Goal: Task Accomplishment & Management: Manage account settings

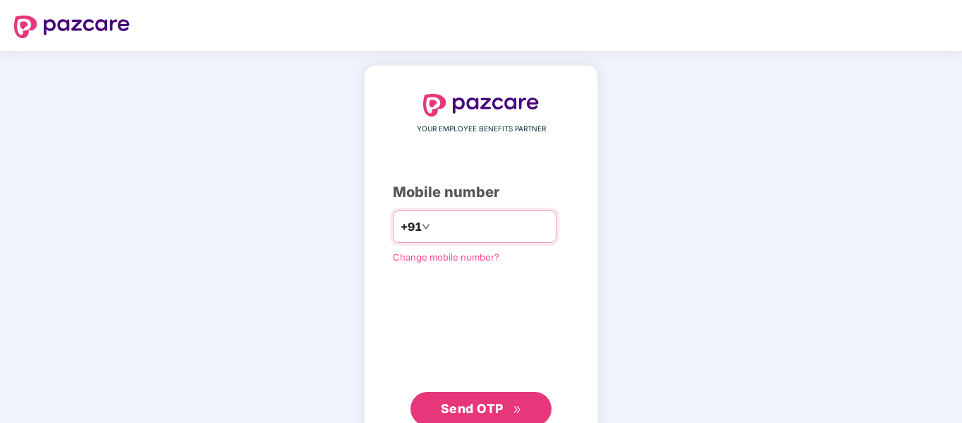
click at [442, 221] on input "number" at bounding box center [491, 226] width 116 height 23
type input "**********"
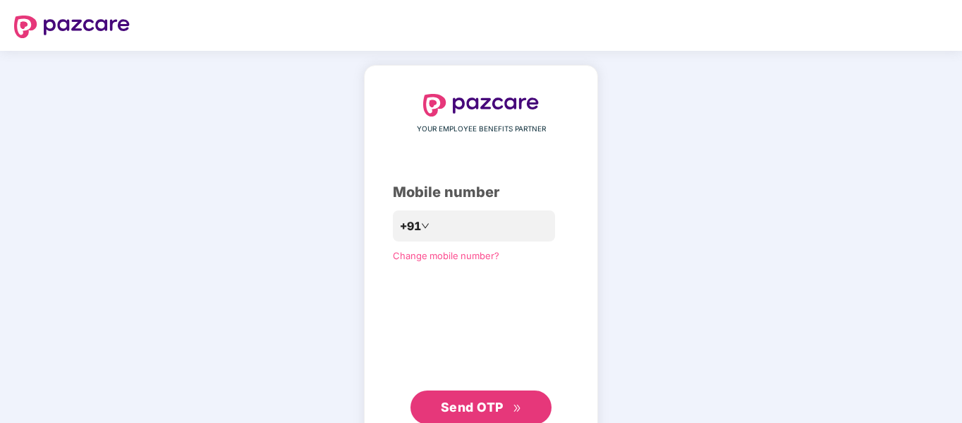
click at [486, 413] on span "Send OTP" at bounding box center [472, 406] width 63 height 15
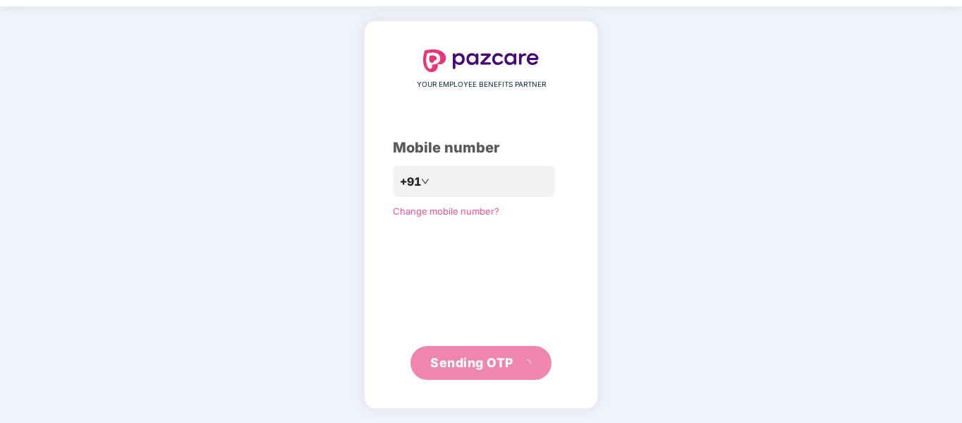
scroll to position [37, 0]
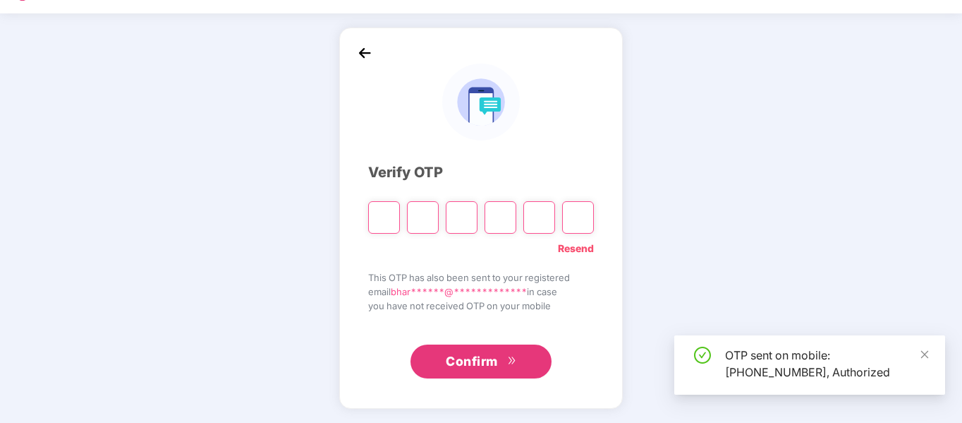
type input "*"
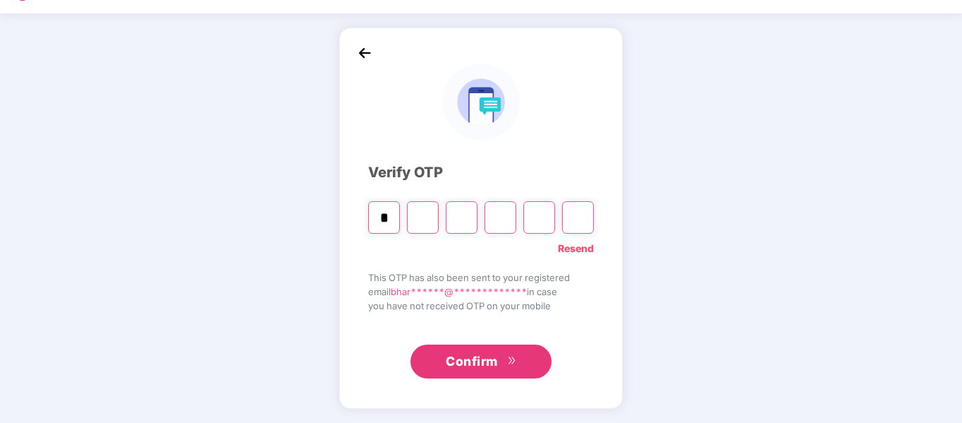
type input "*"
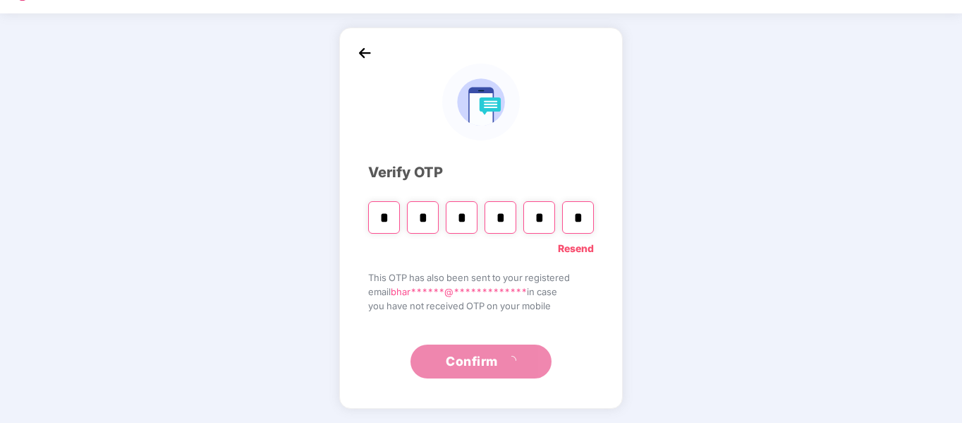
scroll to position [0, 0]
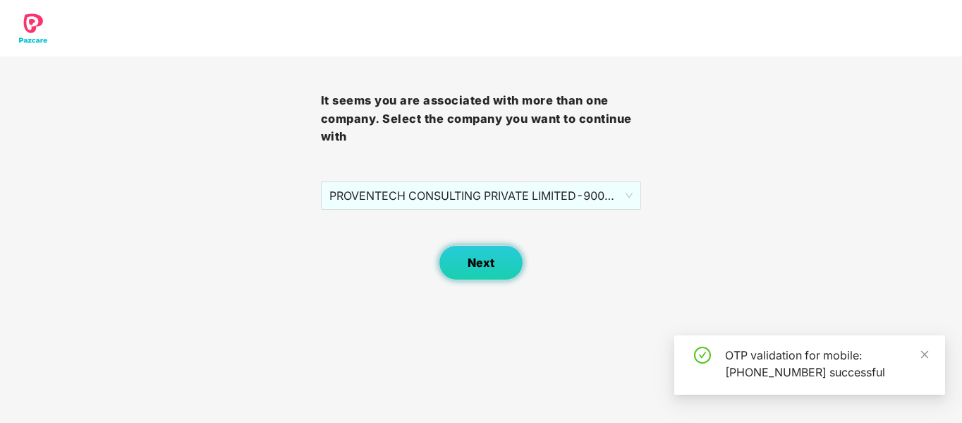
click at [494, 267] on span "Next" at bounding box center [481, 262] width 27 height 13
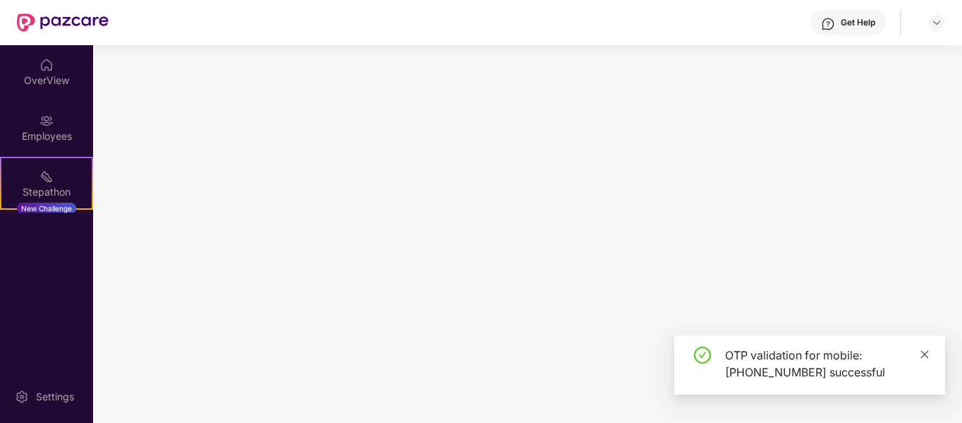
click at [926, 355] on icon "close" at bounding box center [925, 354] width 8 height 8
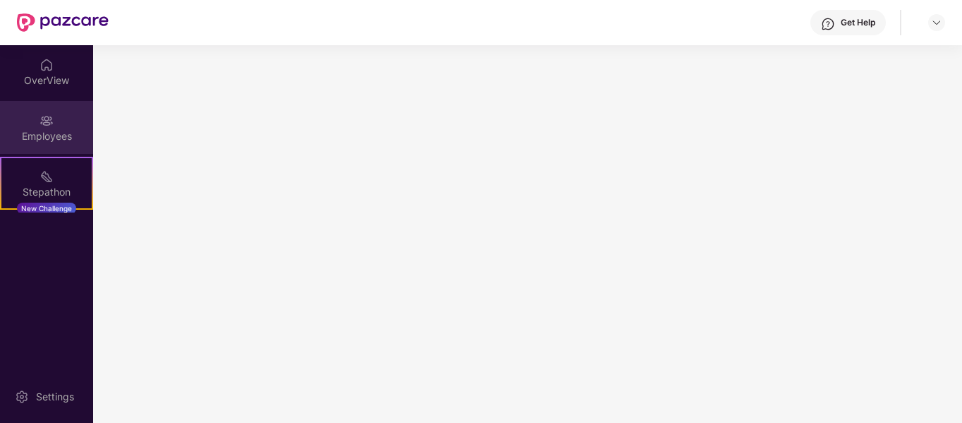
click at [40, 125] on img at bounding box center [47, 121] width 14 height 14
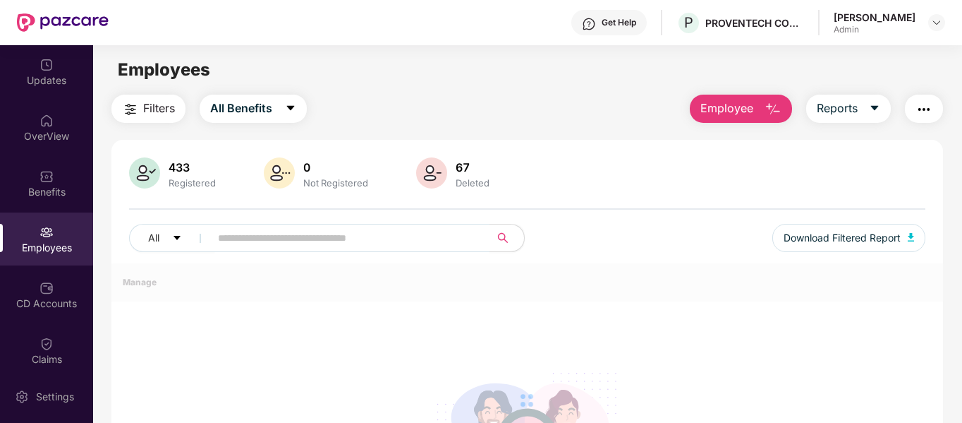
scroll to position [1, 0]
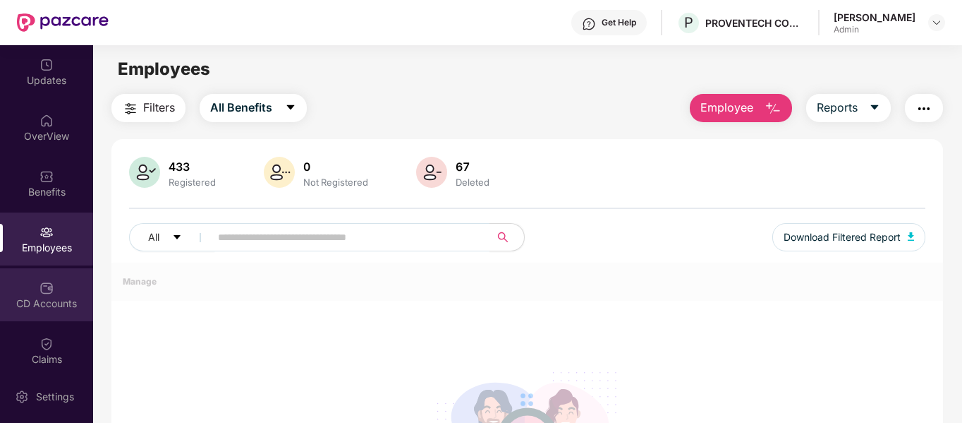
click at [73, 304] on div "CD Accounts" at bounding box center [46, 303] width 93 height 14
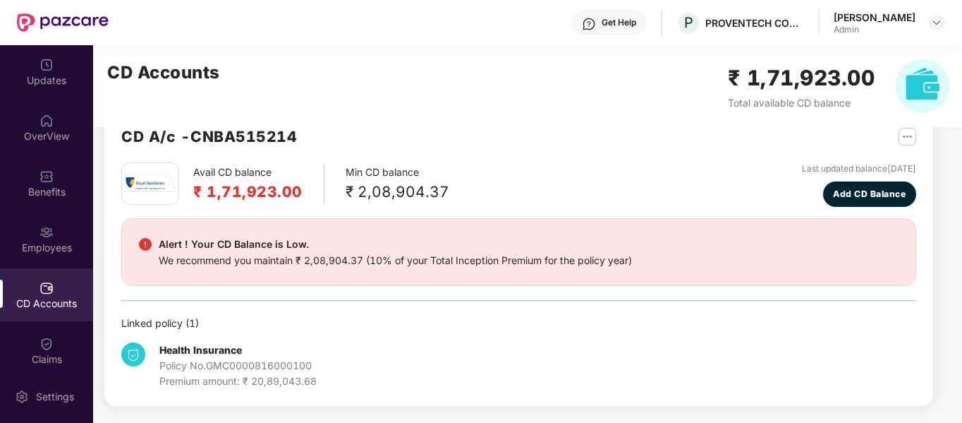
scroll to position [36, 0]
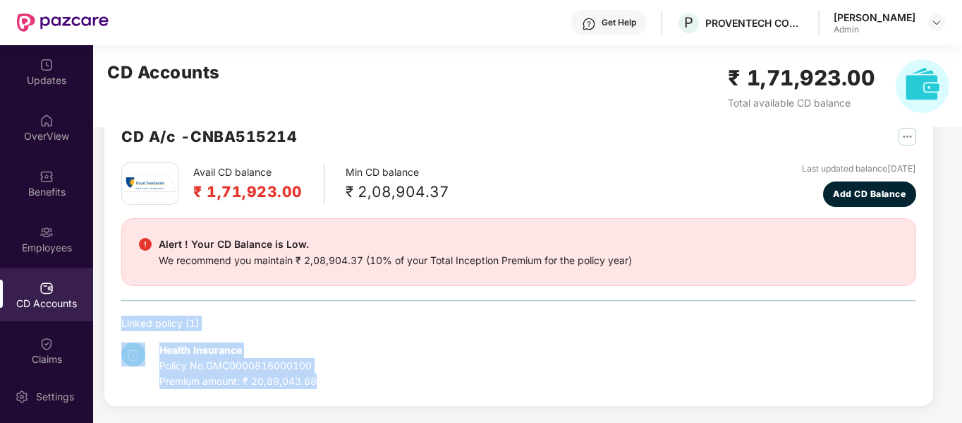
drag, startPoint x: 325, startPoint y: 380, endPoint x: 123, endPoint y: 318, distance: 211.5
click at [123, 318] on div "Linked policy ( 1 ) Health Insurance Policy No. GMC0000816000100 Premium amount…" at bounding box center [518, 351] width 795 height 73
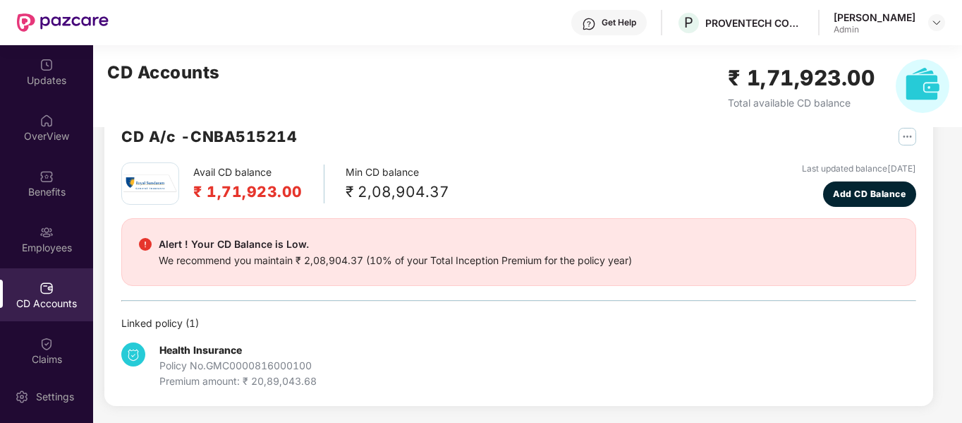
click at [255, 190] on h2 "₹ 1,71,923.00" at bounding box center [247, 191] width 109 height 23
click at [304, 212] on div "Avail CD balance ₹ 1,71,923.00 Min CD balance ₹ 2,08,904.37 Last updated balanc…" at bounding box center [518, 275] width 795 height 226
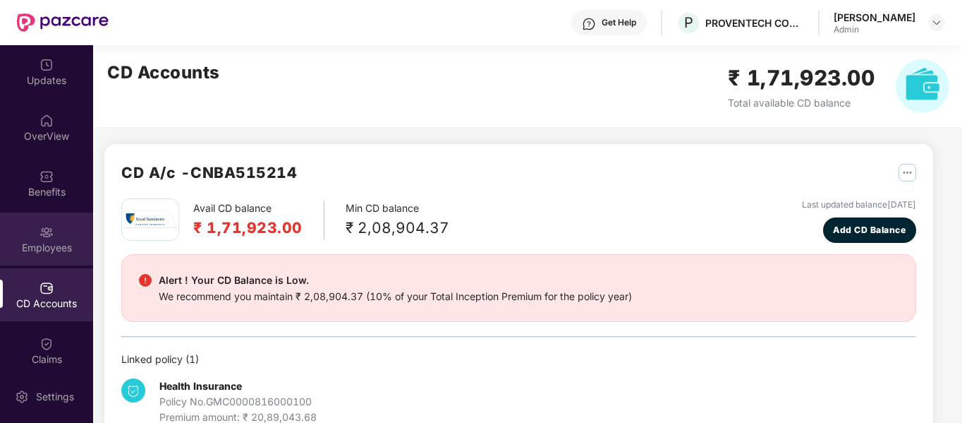
click at [53, 236] on div "Employees" at bounding box center [46, 238] width 93 height 53
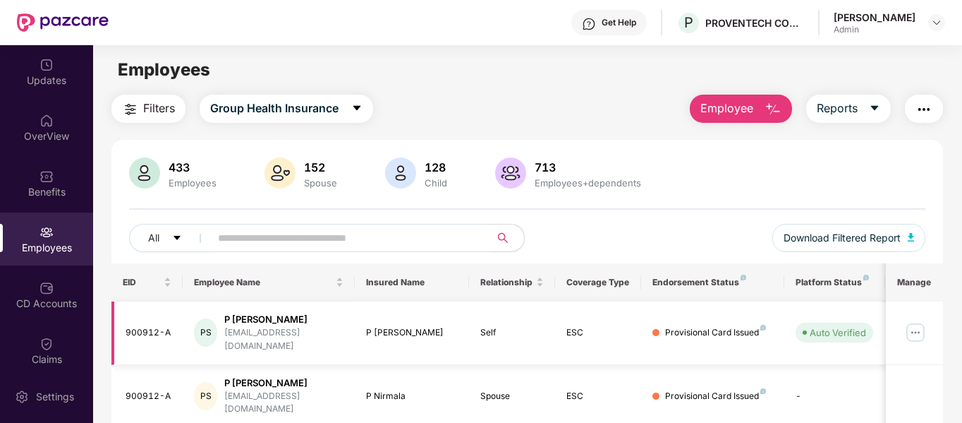
click at [913, 321] on img at bounding box center [915, 332] width 23 height 23
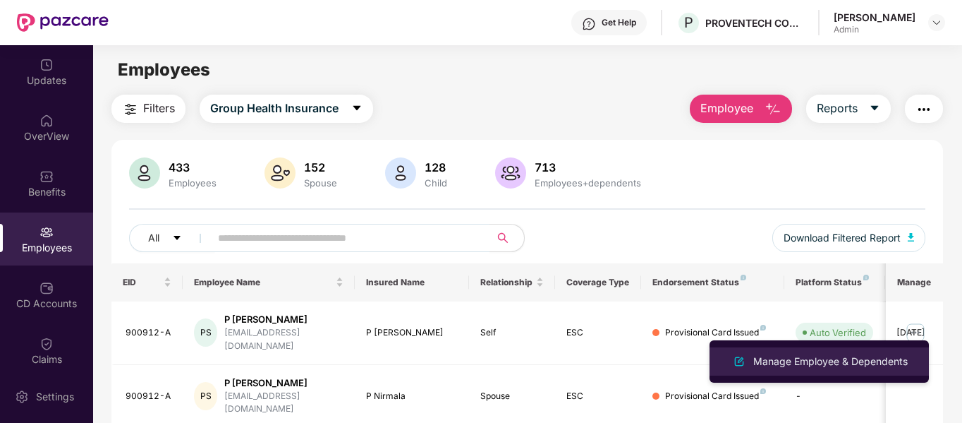
click at [823, 364] on div "Manage Employee & Dependents" at bounding box center [831, 361] width 160 height 16
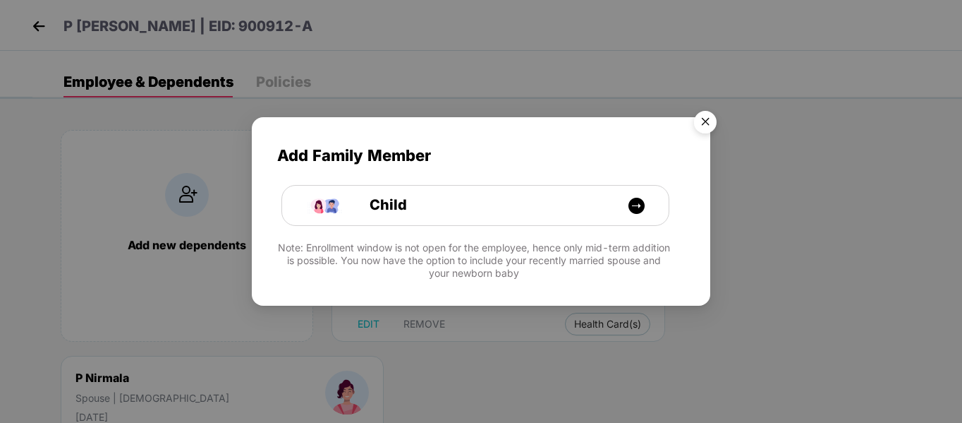
click at [705, 118] on img "Close" at bounding box center [706, 124] width 40 height 40
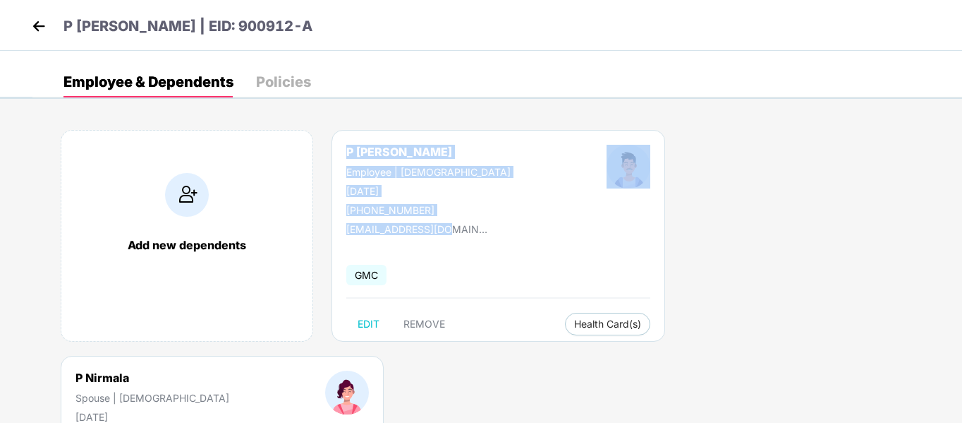
drag, startPoint x: 440, startPoint y: 229, endPoint x: 326, endPoint y: 145, distance: 141.8
click at [332, 145] on div "P [PERSON_NAME] Employee | [DEMOGRAPHIC_DATA] [DATE] [PHONE_NUMBER] [EMAIL_ADDR…" at bounding box center [499, 236] width 334 height 212
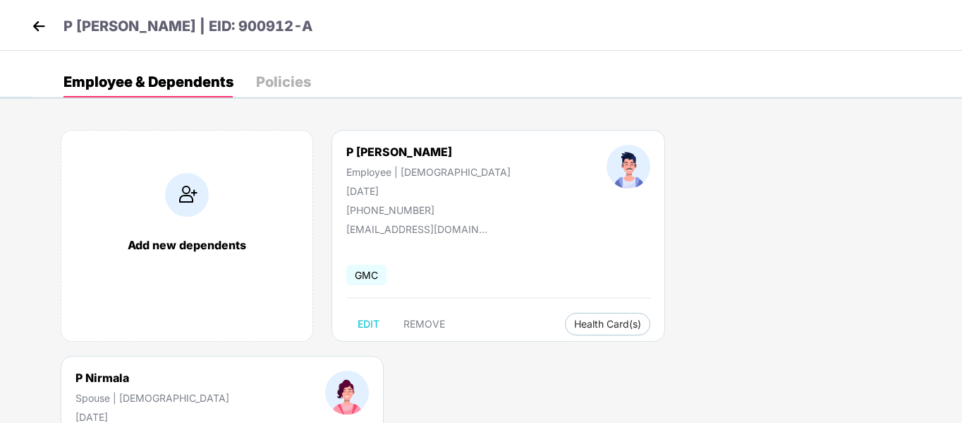
click at [664, 387] on body "P [PERSON_NAME] | EID: 900912-A Employee & Dependents Policies Add new dependen…" at bounding box center [481, 211] width 962 height 423
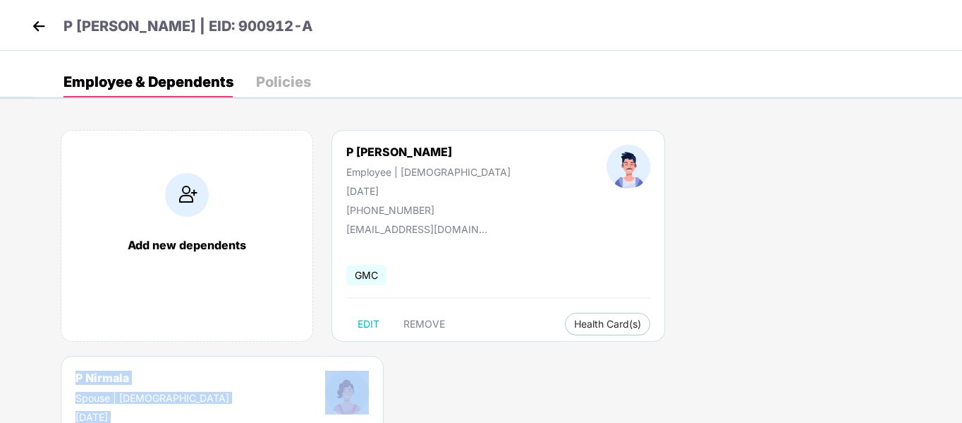
drag, startPoint x: 712, startPoint y: 229, endPoint x: 612, endPoint y: 144, distance: 131.7
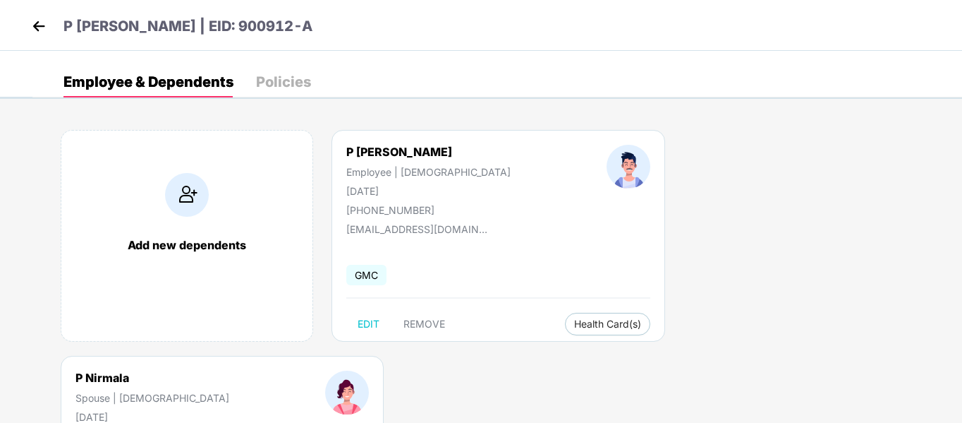
click at [867, 259] on div "Add new dependents P [PERSON_NAME] Employee | [DEMOGRAPHIC_DATA] [DATE] [PHONE_…" at bounding box center [497, 356] width 930 height 494
click at [274, 78] on div "Policies" at bounding box center [283, 82] width 55 height 14
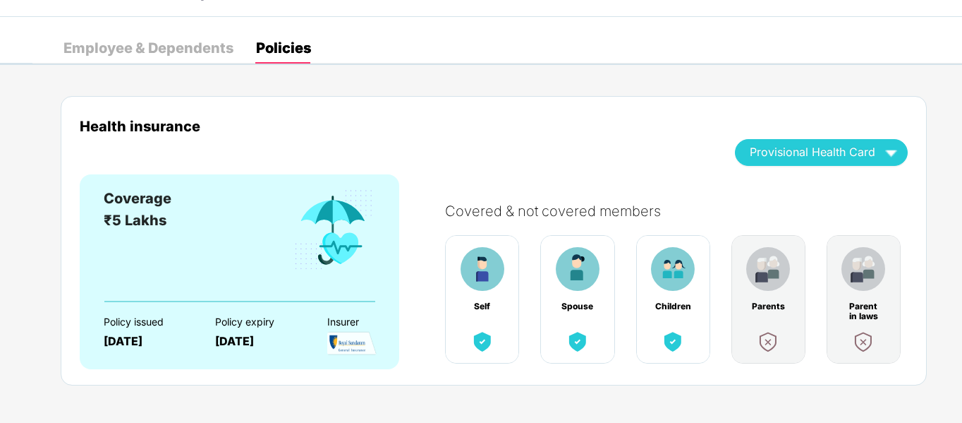
scroll to position [43, 0]
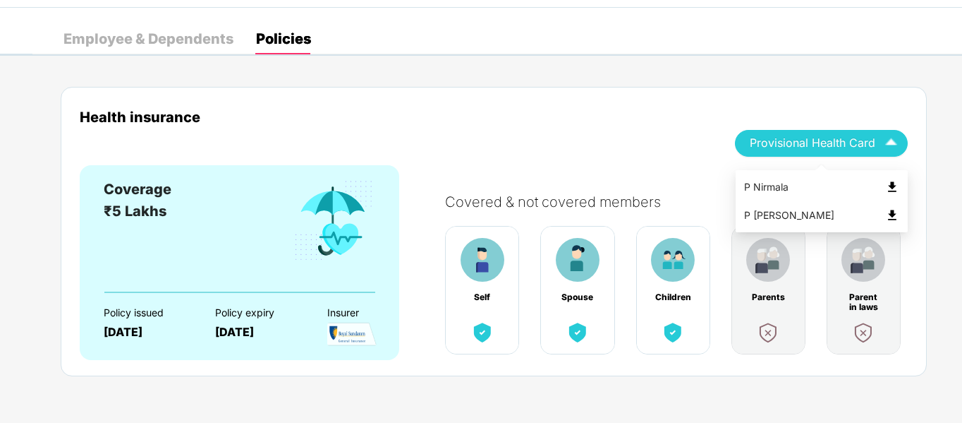
click at [769, 212] on div "P [PERSON_NAME]" at bounding box center [821, 215] width 155 height 16
click at [123, 35] on div "Employee & Dependents" at bounding box center [148, 39] width 170 height 14
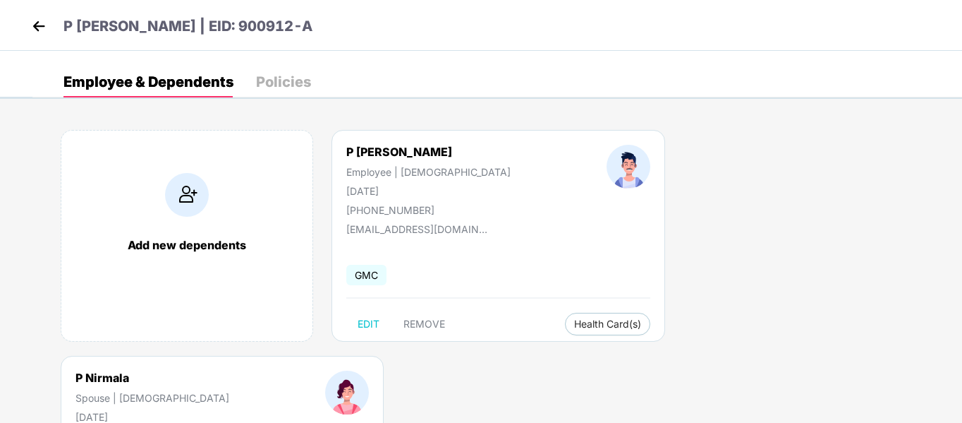
click at [281, 87] on div "Policies" at bounding box center [283, 82] width 55 height 14
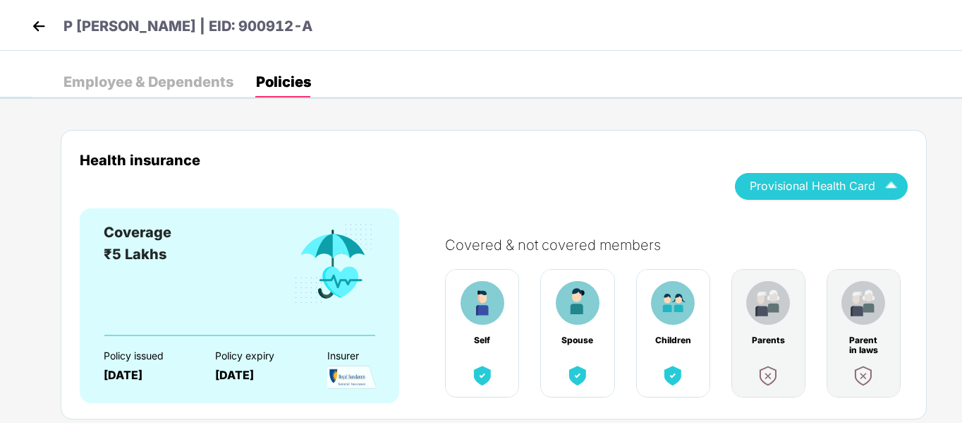
click at [144, 87] on div "Employee & Dependents" at bounding box center [148, 82] width 170 height 14
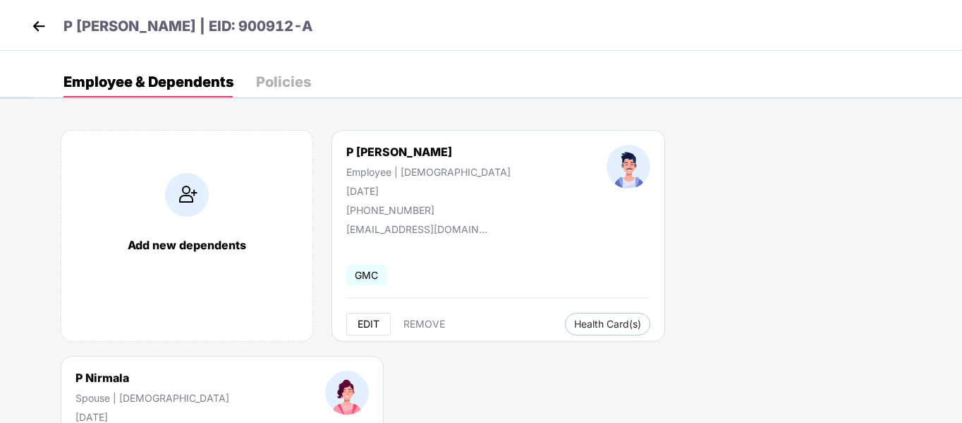
click at [372, 325] on span "EDIT" at bounding box center [369, 323] width 22 height 11
select select "****"
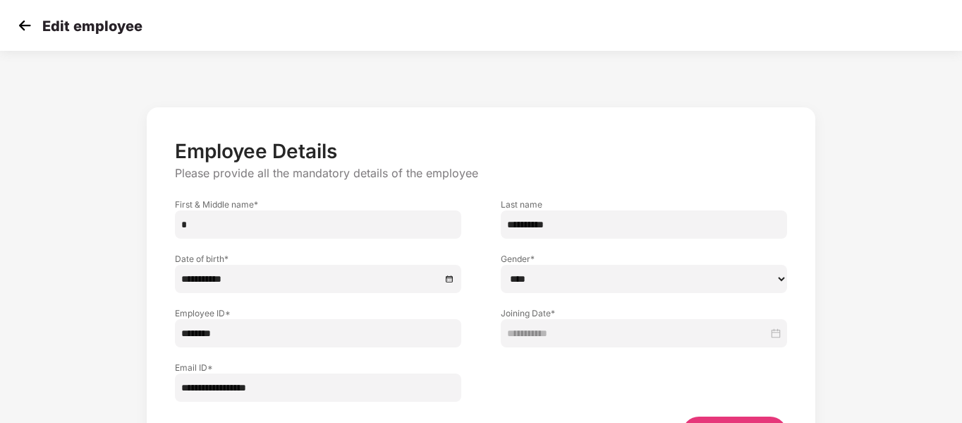
click at [25, 30] on img at bounding box center [24, 25] width 21 height 21
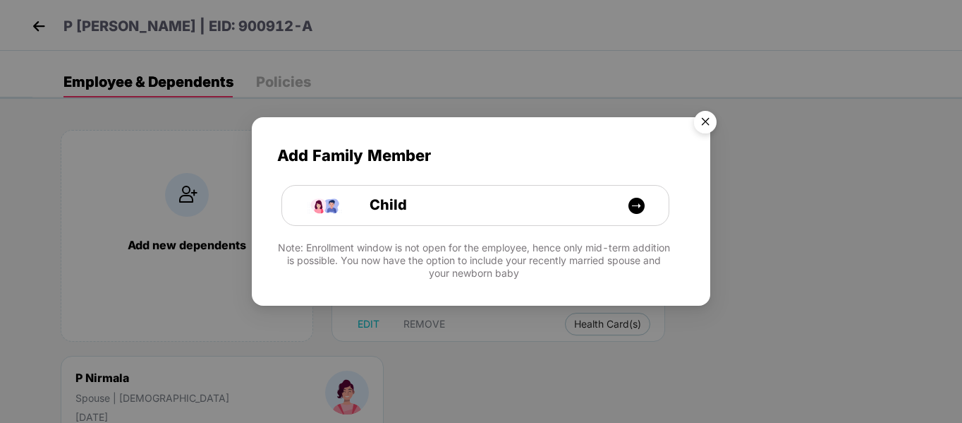
click at [707, 130] on img "Close" at bounding box center [706, 124] width 40 height 40
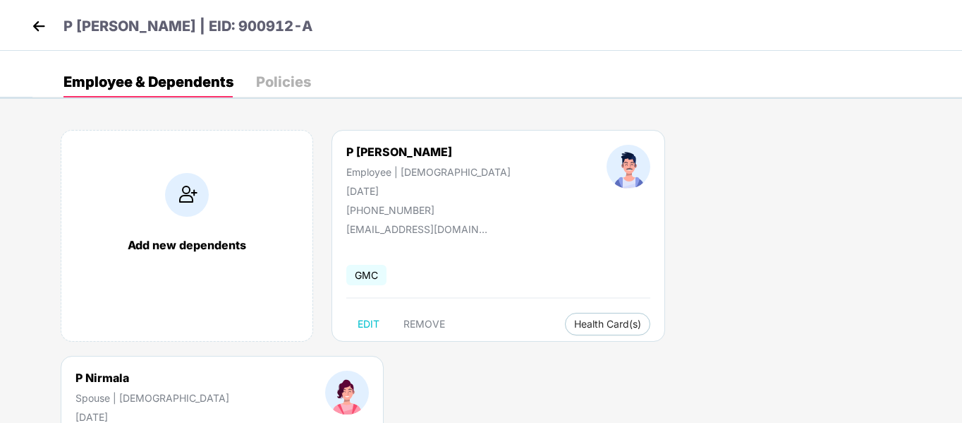
select select "******"
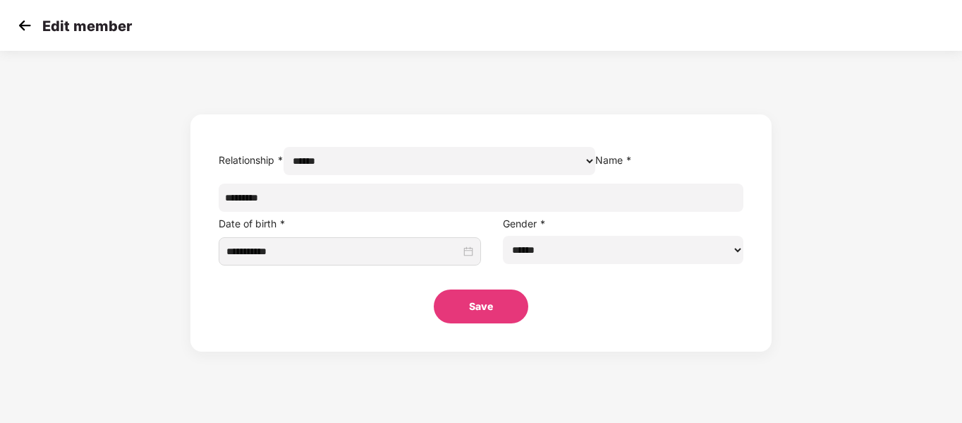
click at [25, 24] on img at bounding box center [24, 25] width 21 height 21
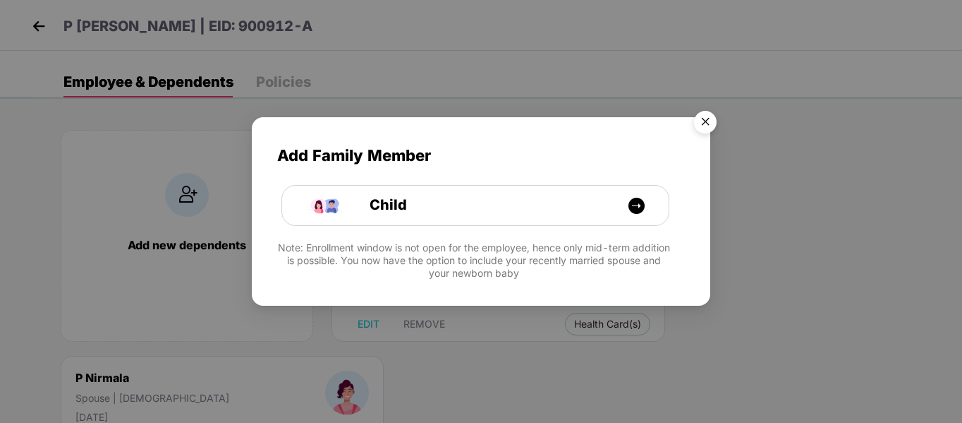
click at [698, 122] on img "Close" at bounding box center [706, 124] width 40 height 40
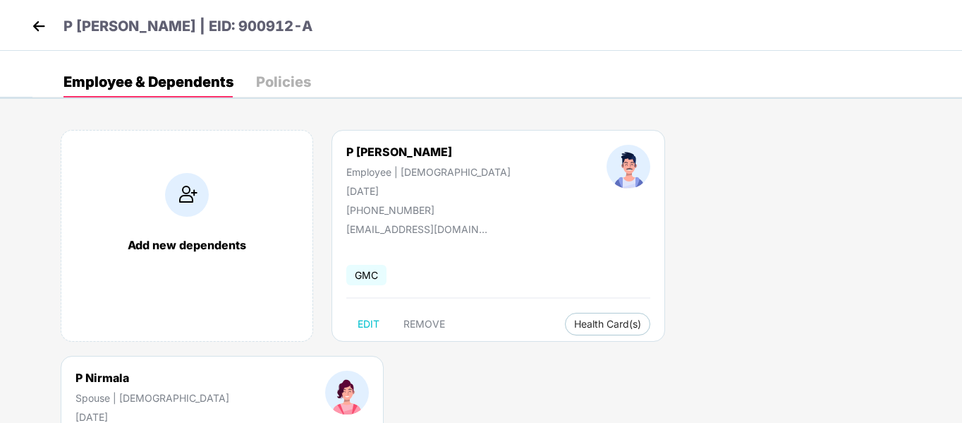
click at [290, 84] on div "Policies" at bounding box center [283, 82] width 55 height 14
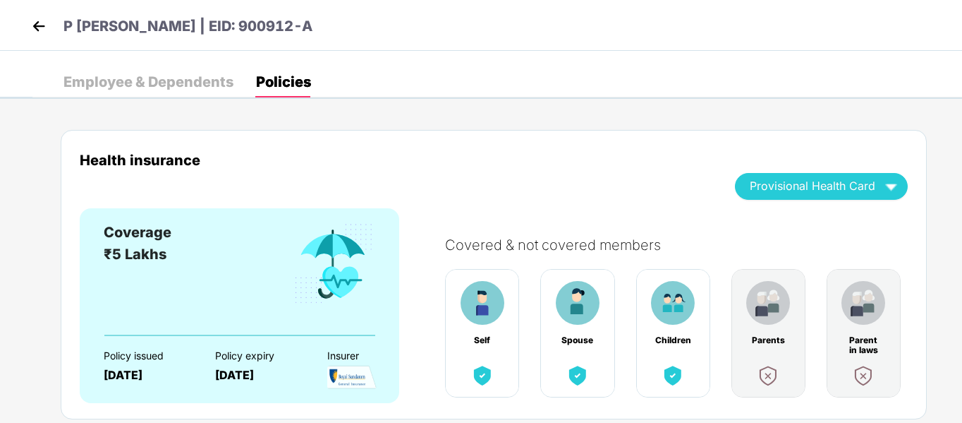
scroll to position [1, 0]
click at [42, 26] on img at bounding box center [38, 25] width 21 height 21
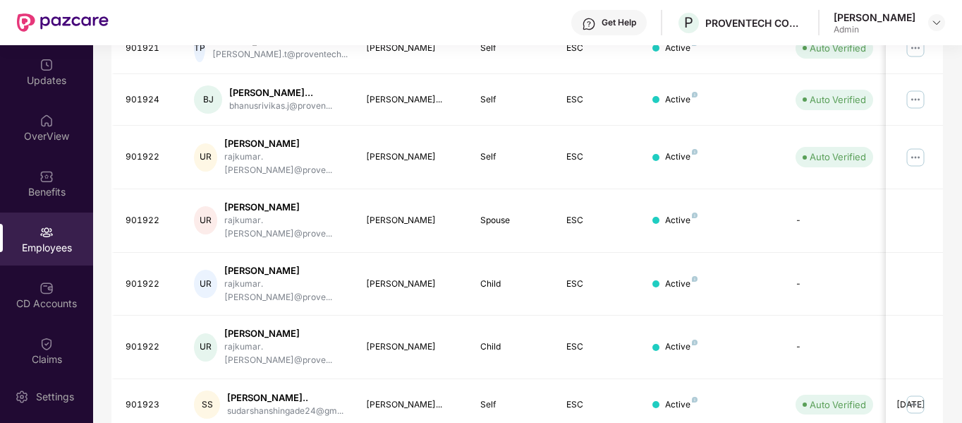
scroll to position [0, 0]
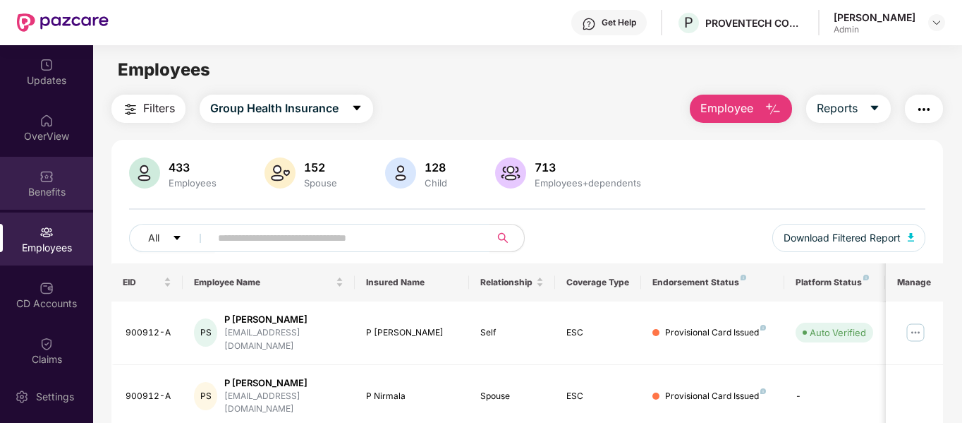
click at [49, 202] on div "Benefits" at bounding box center [46, 183] width 93 height 53
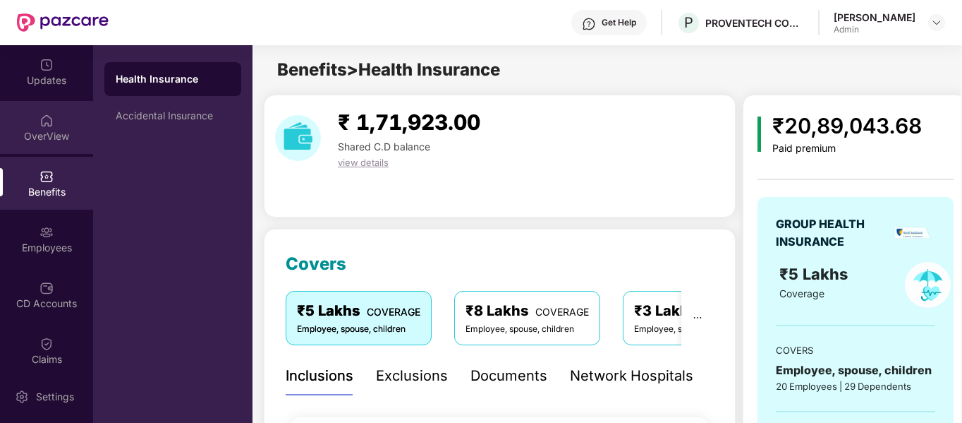
click at [45, 145] on div "OverView" at bounding box center [46, 127] width 93 height 53
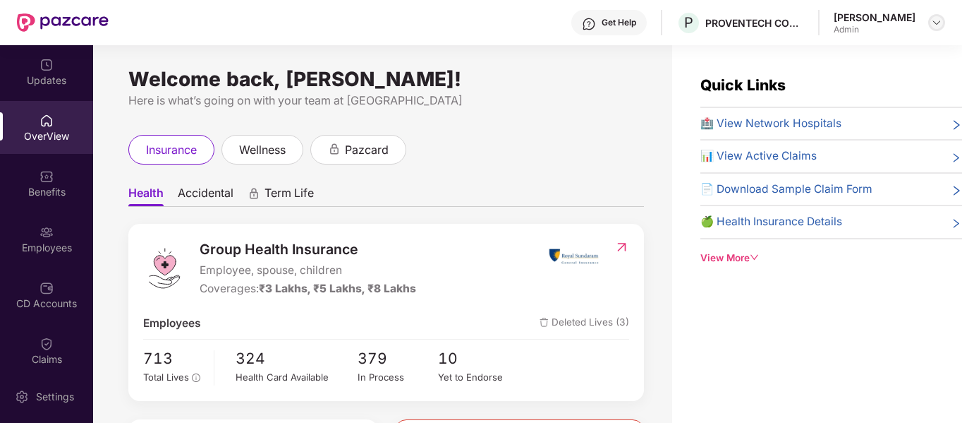
click at [938, 23] on img at bounding box center [936, 22] width 11 height 11
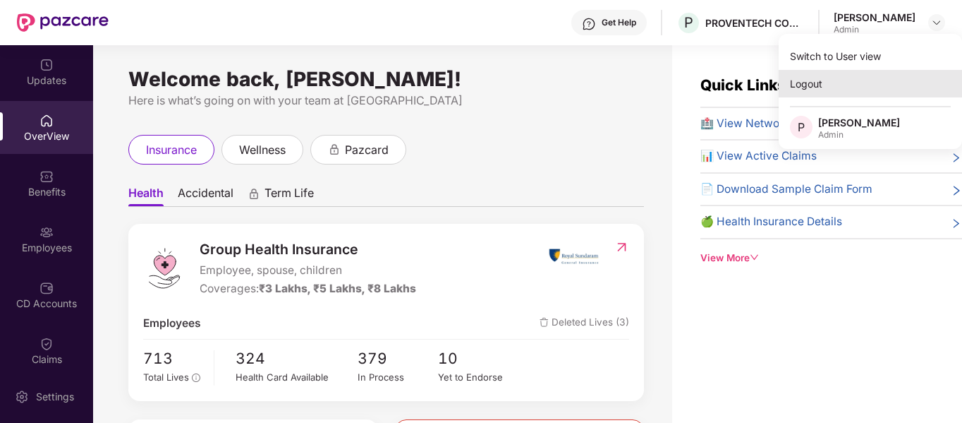
click at [808, 88] on div "Logout" at bounding box center [870, 84] width 183 height 28
